Goal: Navigation & Orientation: Find specific page/section

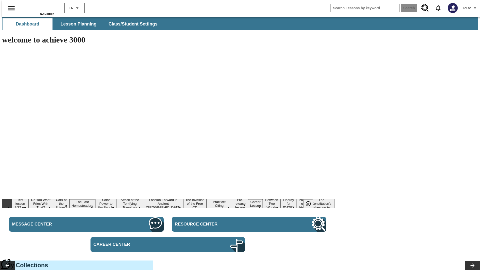
type input "-1"
click at [9, 8] on icon "Open side menu" at bounding box center [11, 8] width 7 height 5
